Goal: Find specific page/section: Find specific page/section

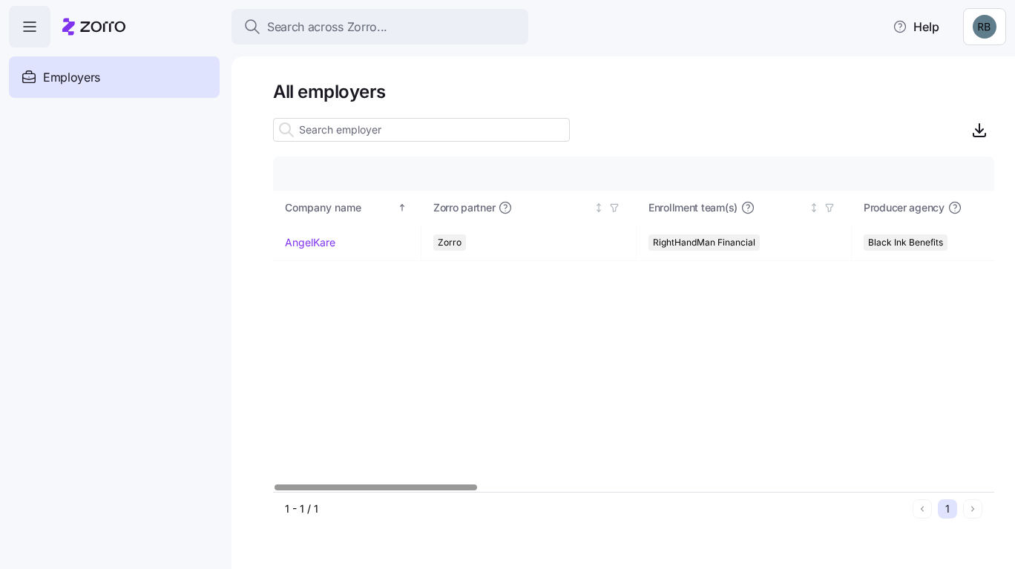
click at [314, 245] on link "AngelKare" at bounding box center [310, 242] width 50 height 15
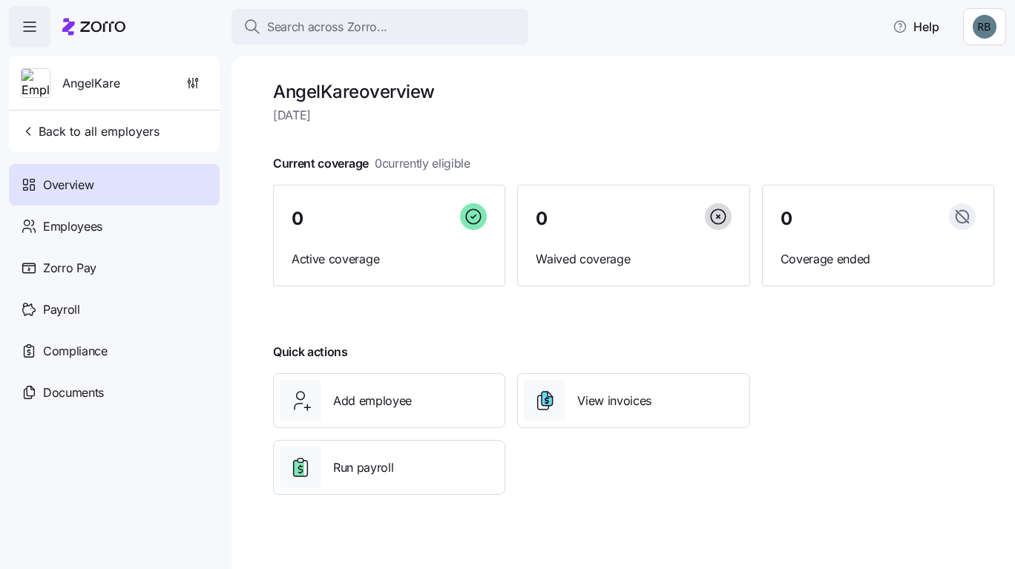
click at [139, 227] on div "Employees" at bounding box center [114, 227] width 211 height 42
